Goal: Task Accomplishment & Management: Complete application form

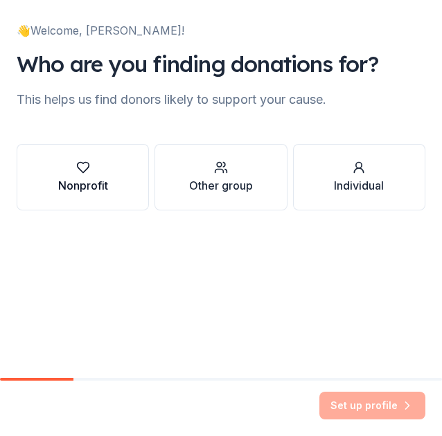
click at [98, 170] on div "button" at bounding box center [83, 168] width 50 height 14
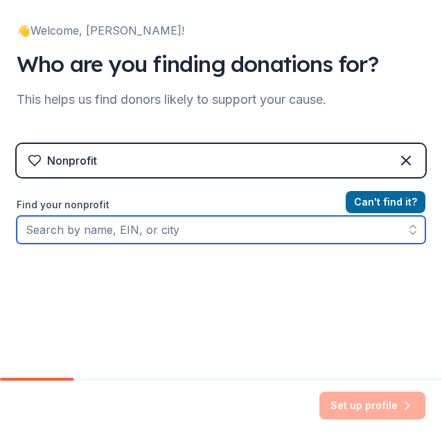
click at [105, 233] on input "Find your nonprofit" at bounding box center [221, 230] width 409 height 28
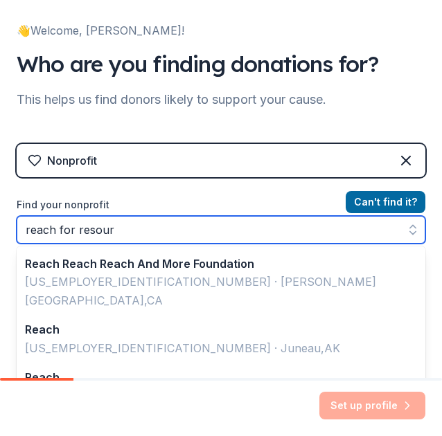
type input "reach for resourc"
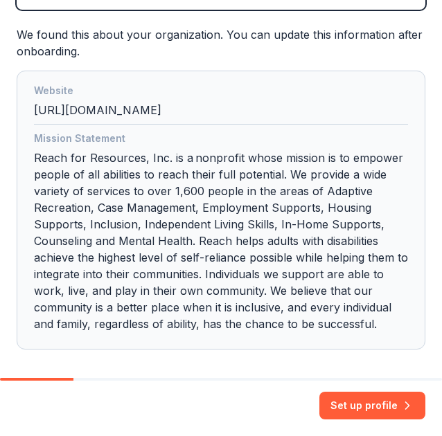
scroll to position [266, 0]
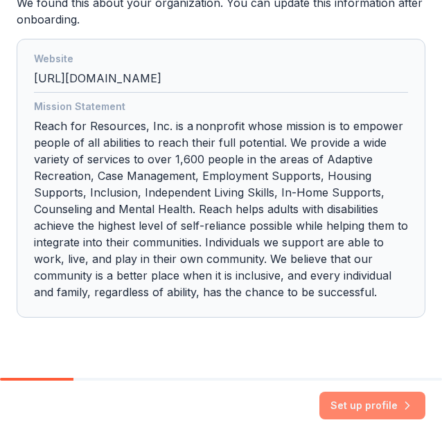
click at [358, 402] on button "Set up profile" at bounding box center [372, 406] width 106 height 28
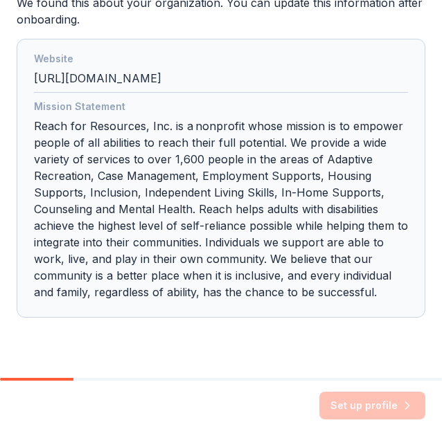
click at [358, 402] on div "Set up profile" at bounding box center [372, 406] width 106 height 28
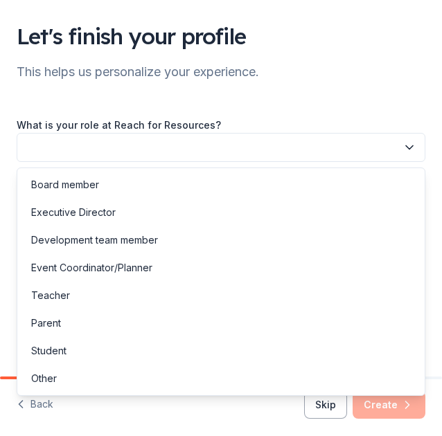
click at [312, 146] on button "button" at bounding box center [221, 147] width 409 height 29
click at [205, 270] on div "Event Coordinator/Planner" at bounding box center [221, 268] width 402 height 28
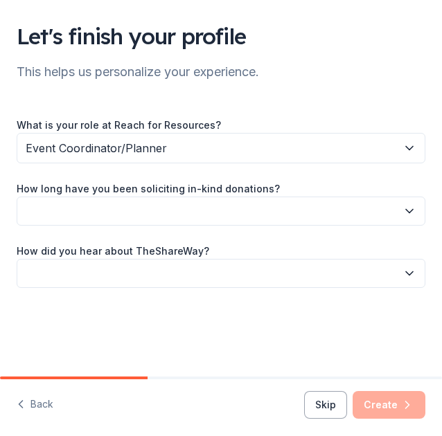
click at [180, 217] on button "button" at bounding box center [221, 211] width 409 height 29
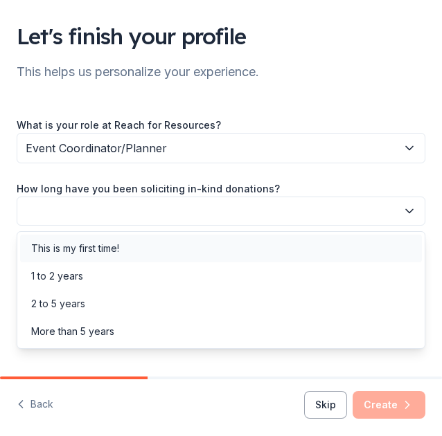
click at [160, 247] on div "This is my first time!" at bounding box center [221, 249] width 402 height 28
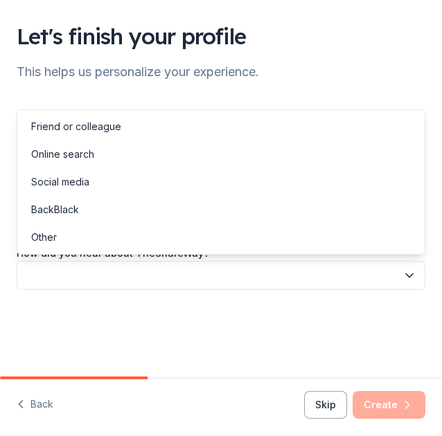
click at [116, 279] on button "button" at bounding box center [221, 275] width 409 height 29
click at [138, 132] on div "Friend or colleague" at bounding box center [221, 127] width 402 height 28
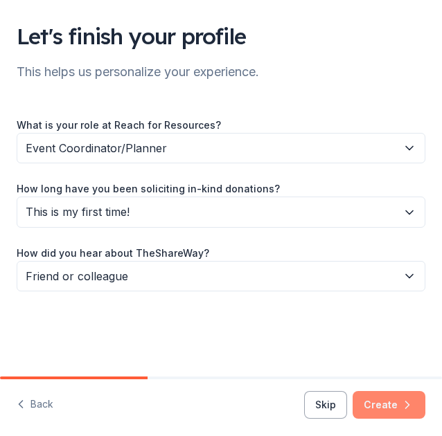
click at [376, 401] on button "Create" at bounding box center [389, 405] width 73 height 28
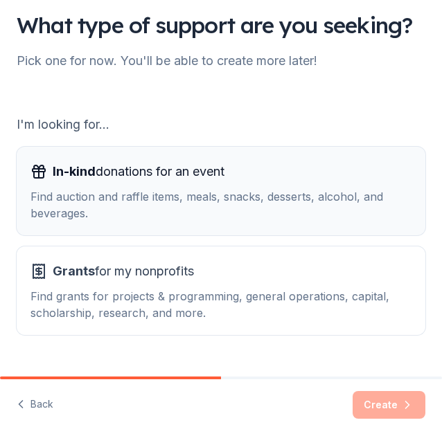
scroll to position [26, 0]
click at [209, 210] on div "Find auction and raffle items, meals, snacks, desserts, alcohol, and beverages." at bounding box center [220, 204] width 381 height 33
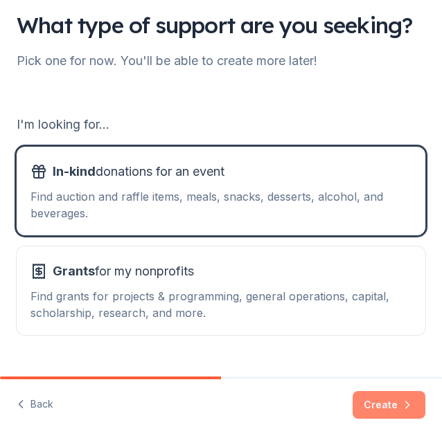
click at [387, 400] on button "Create" at bounding box center [389, 405] width 73 height 28
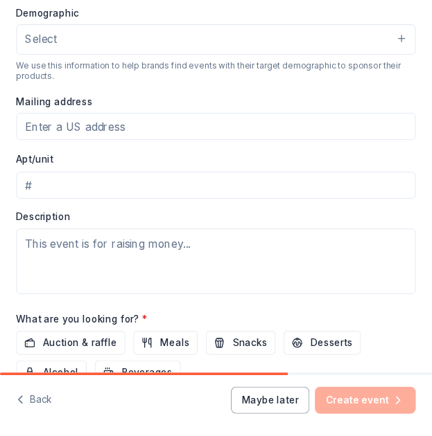
scroll to position [477, 0]
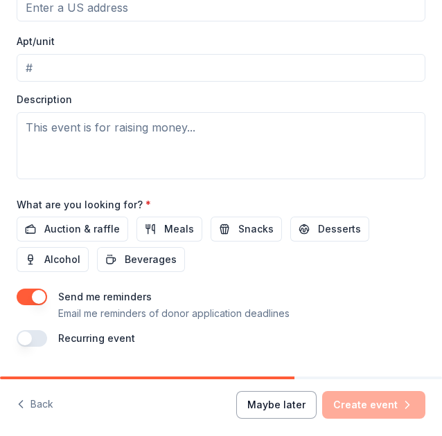
click at [268, 398] on button "Maybe later" at bounding box center [276, 405] width 80 height 28
click at [295, 414] on button "Maybe later" at bounding box center [276, 405] width 80 height 28
